Goal: Navigation & Orientation: Find specific page/section

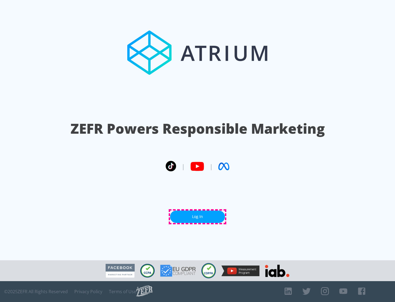
click at [198, 217] on link "Log In" at bounding box center [197, 217] width 55 height 12
